Goal: Check status

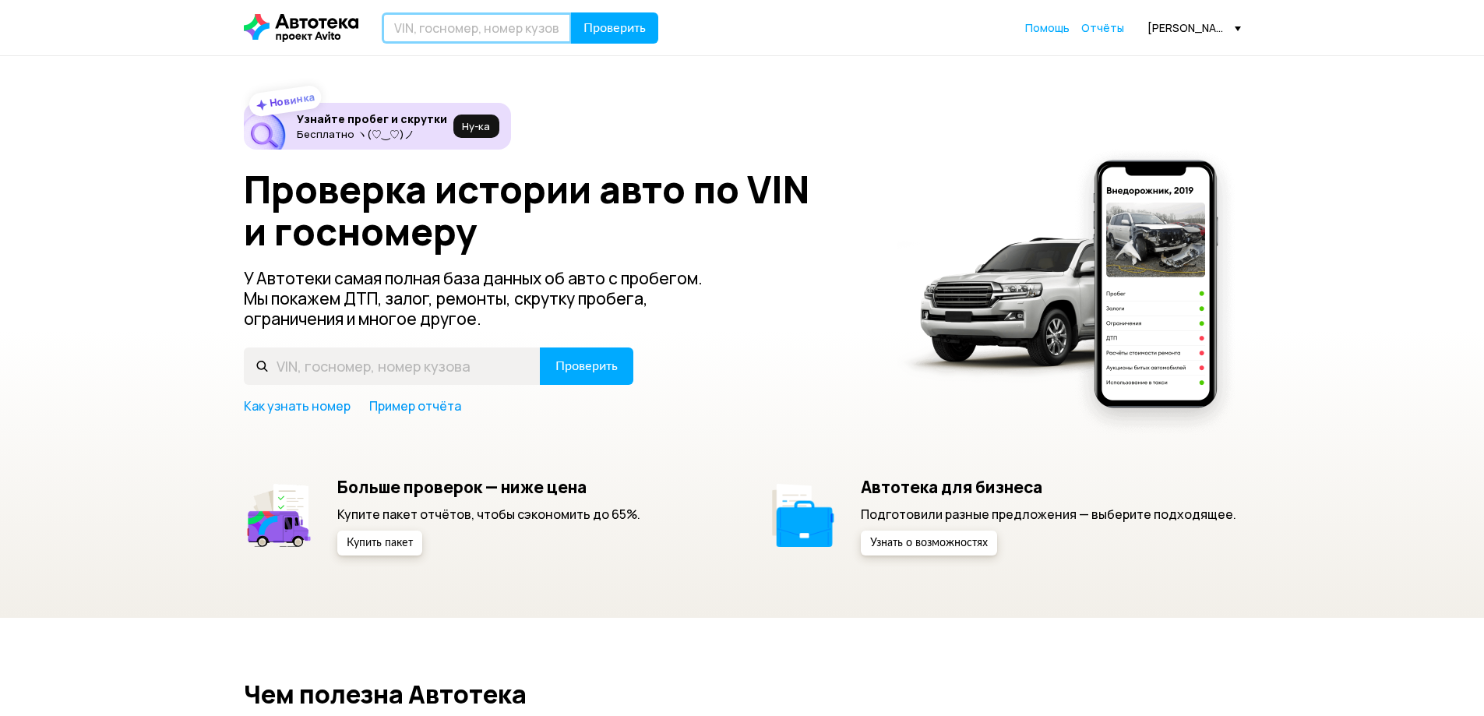
click at [512, 22] on input "text" at bounding box center [477, 27] width 190 height 31
paste input "[US_VEHICLE_IDENTIFICATION_NUMBER]"
type input "[US_VEHICLE_IDENTIFICATION_NUMBER]"
click at [631, 36] on button "Проверить" at bounding box center [614, 27] width 87 height 31
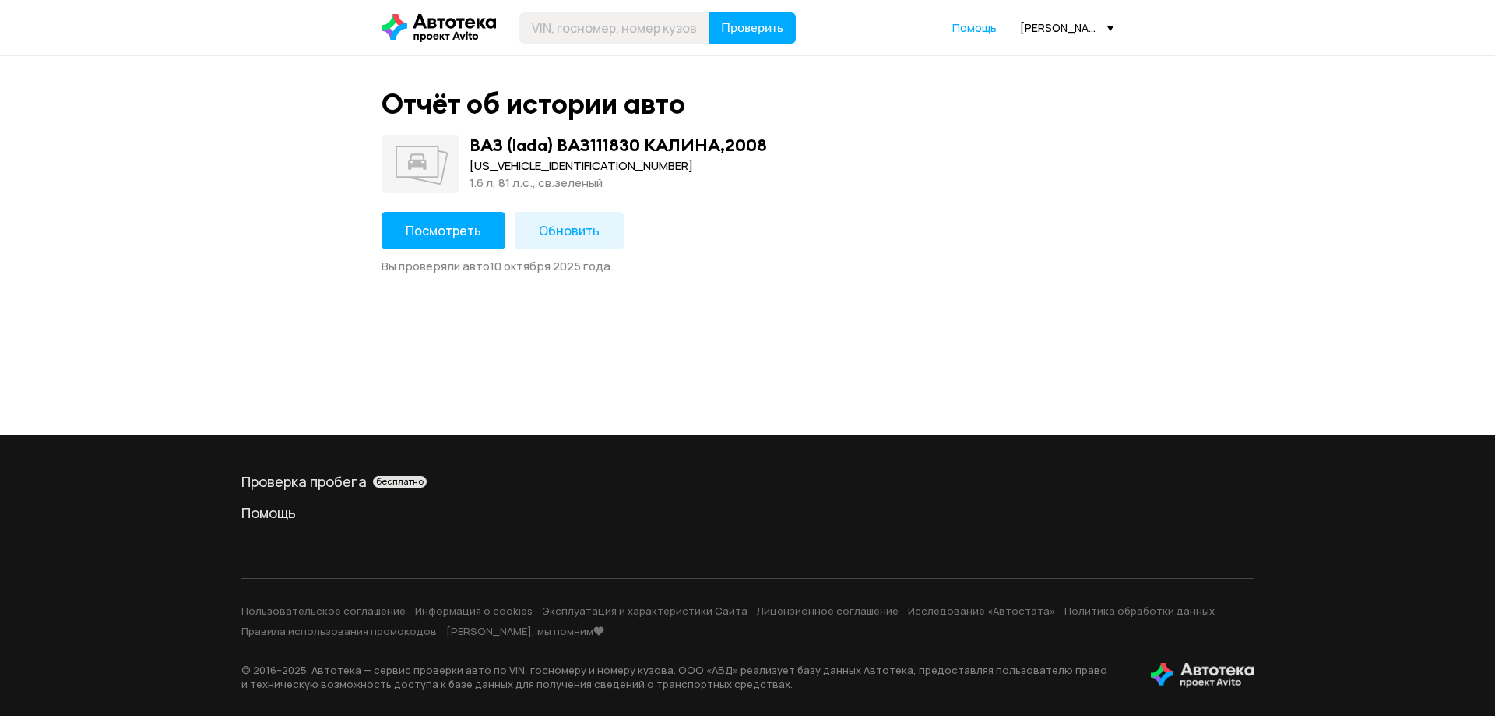
click at [448, 240] on button "Посмотреть" at bounding box center [444, 230] width 124 height 37
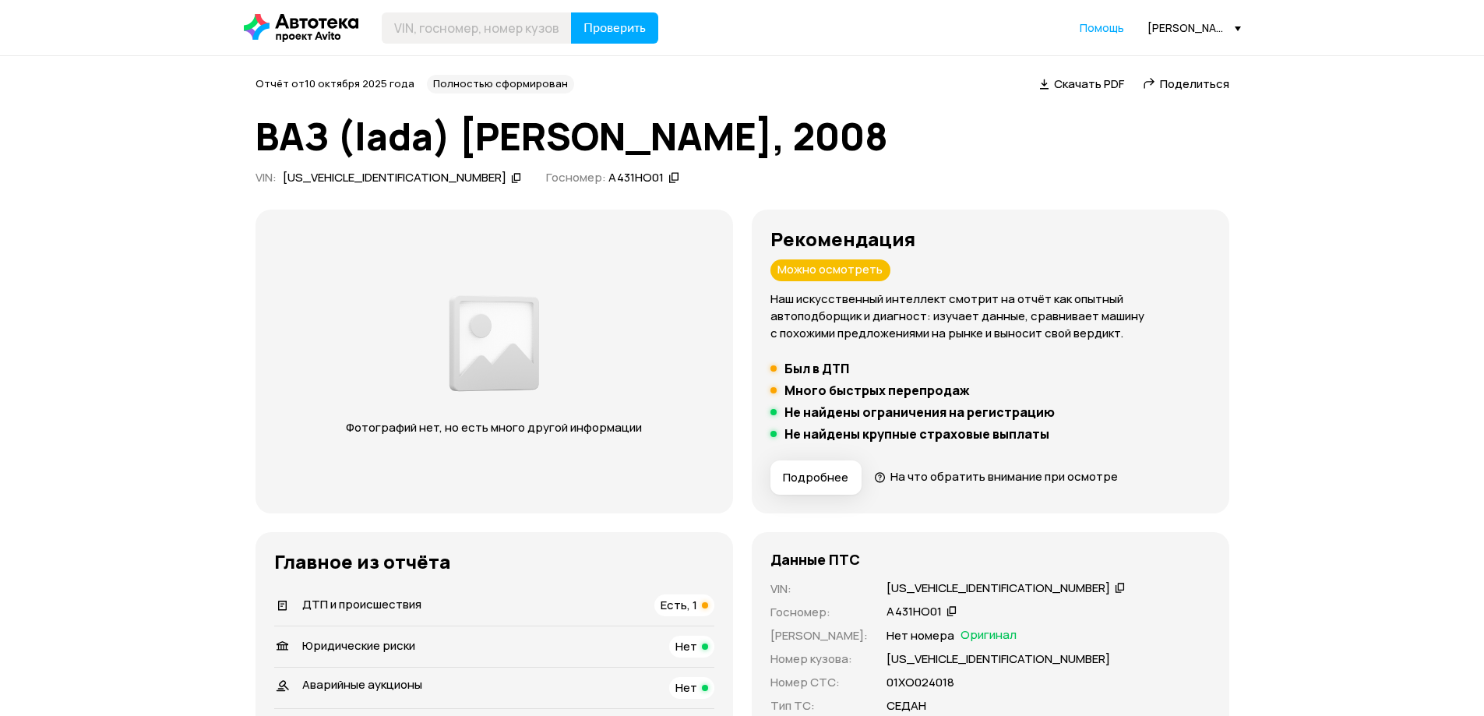
scroll to position [234, 0]
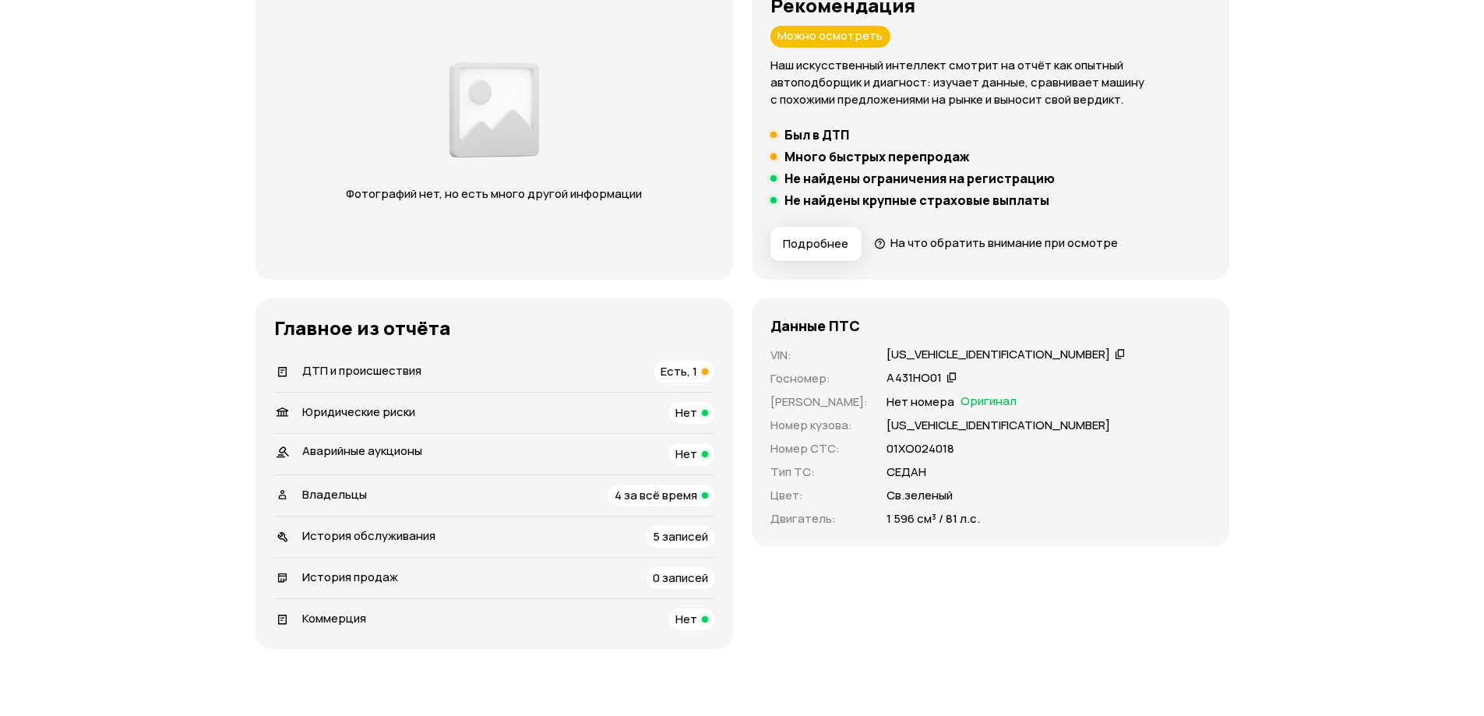
click at [696, 375] on span "Есть, 1" at bounding box center [678, 371] width 37 height 16
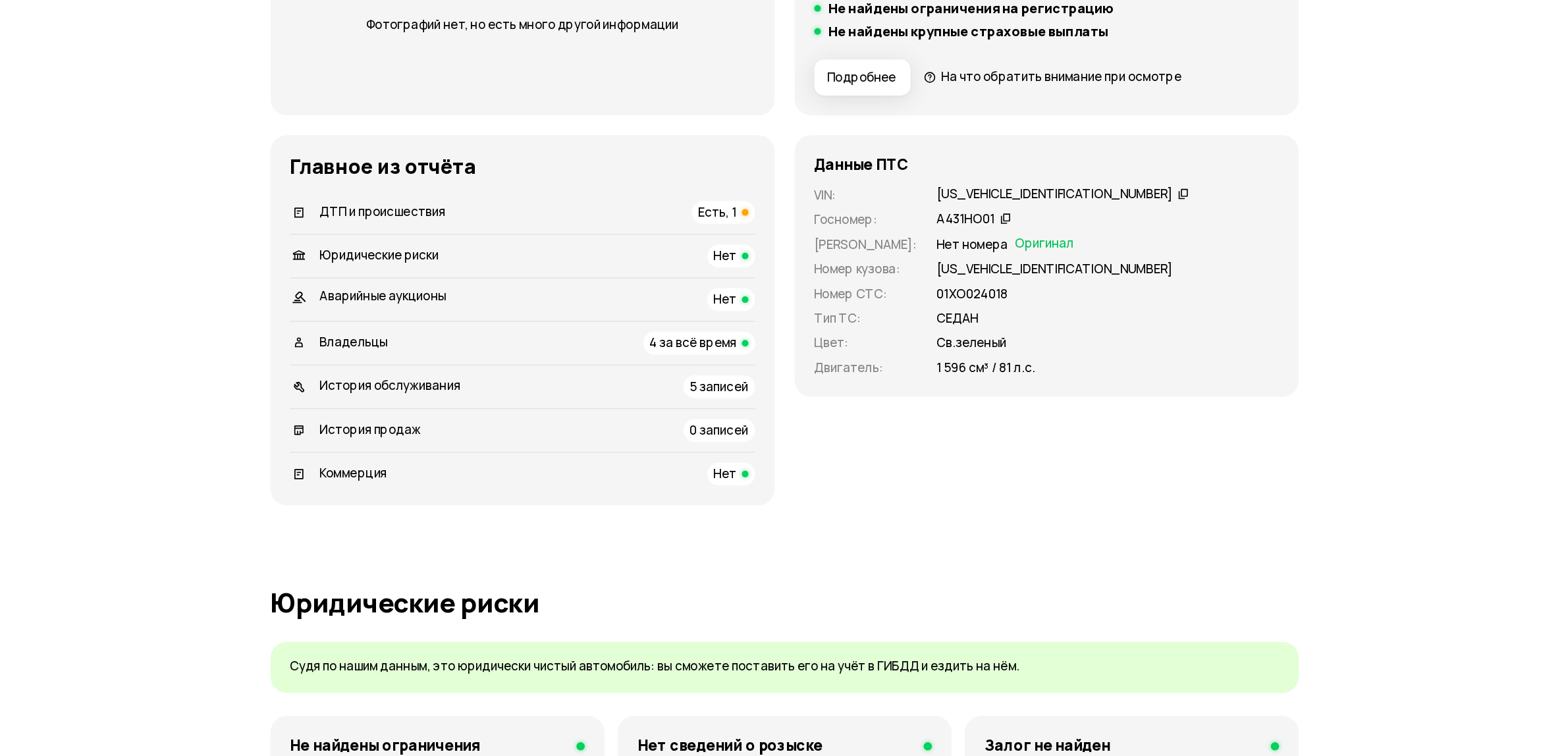
scroll to position [0, 0]
